Goal: Task Accomplishment & Management: Manage account settings

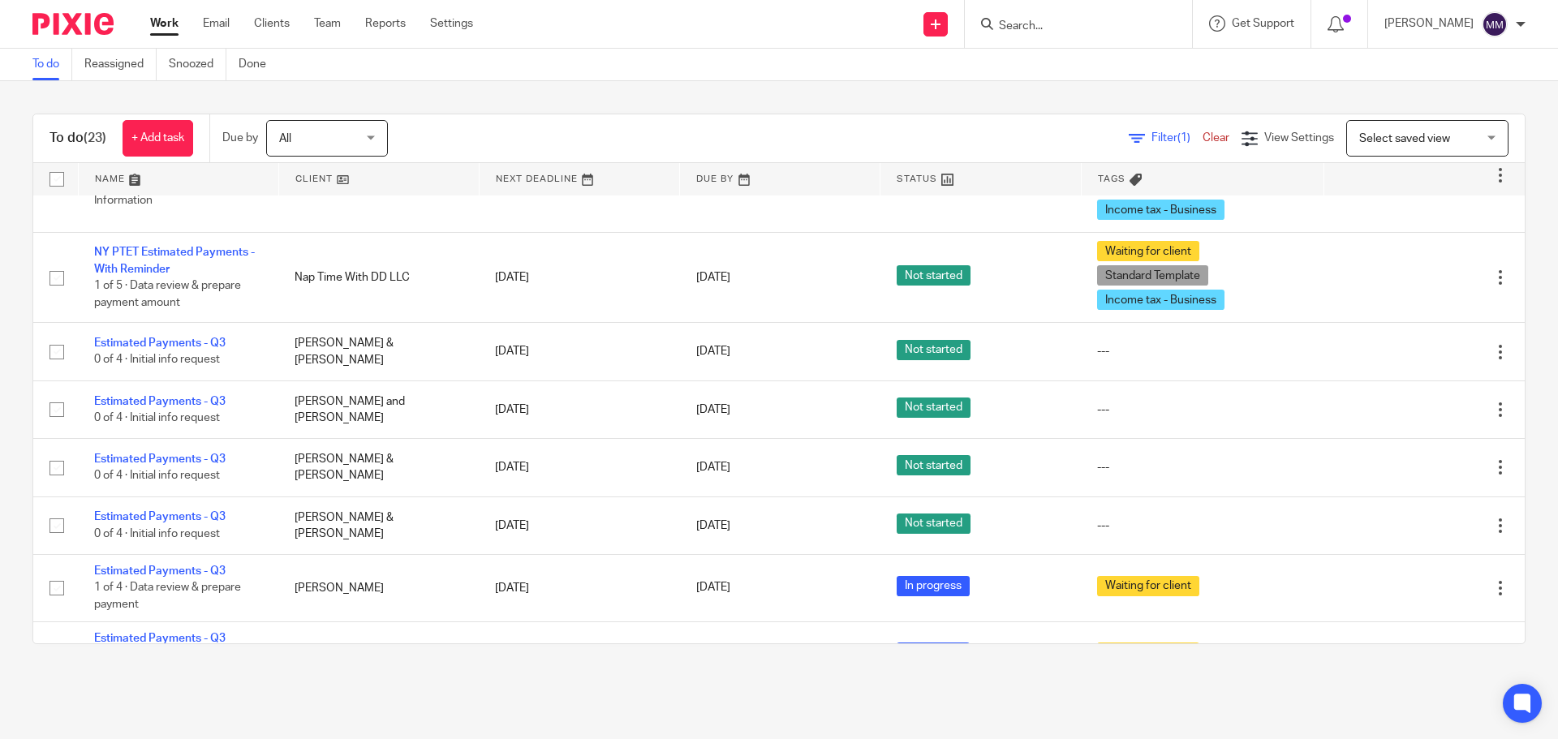
scroll to position [892, 0]
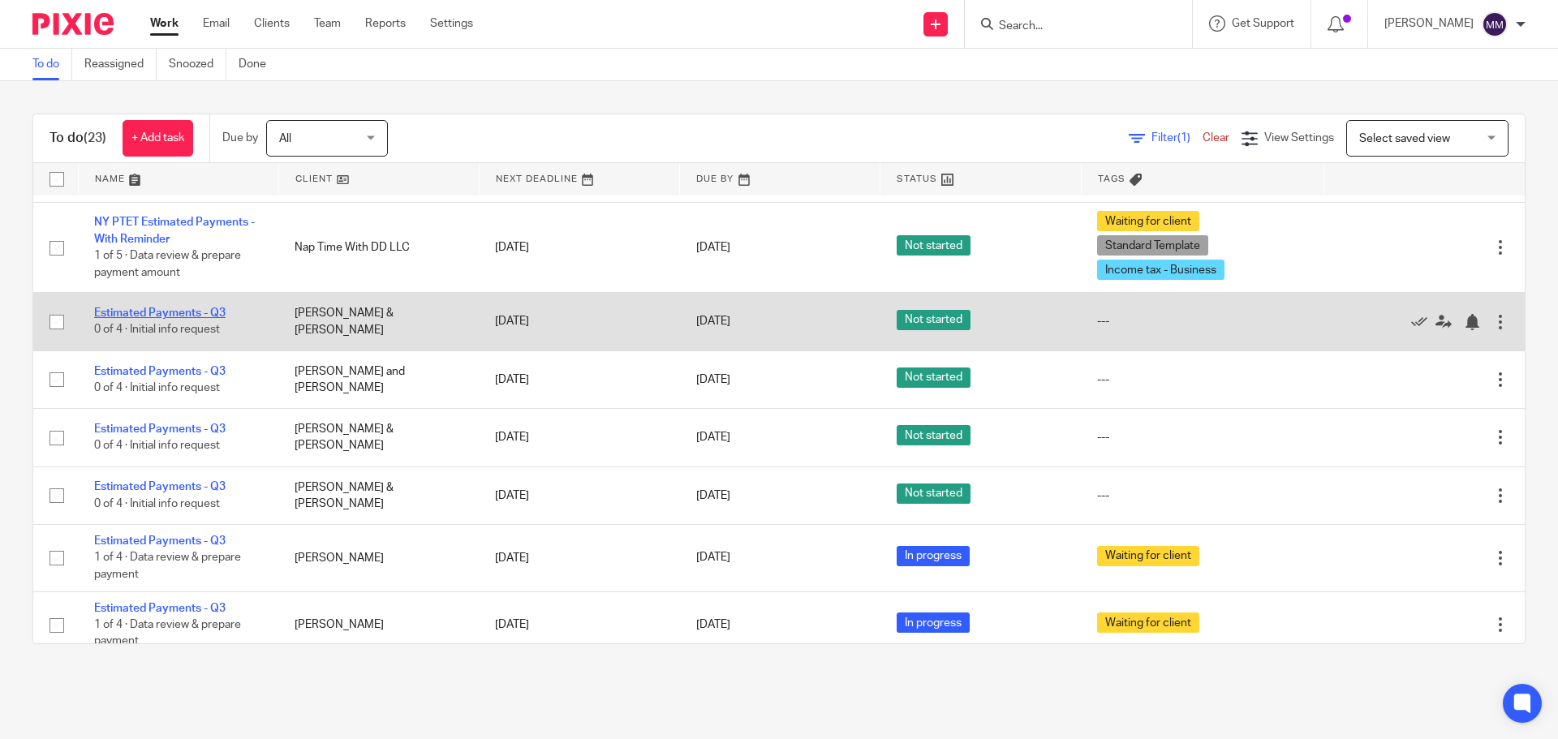
click at [200, 313] on link "Estimated Payments - Q3" at bounding box center [159, 313] width 131 height 11
